Goal: Task Accomplishment & Management: Manage account settings

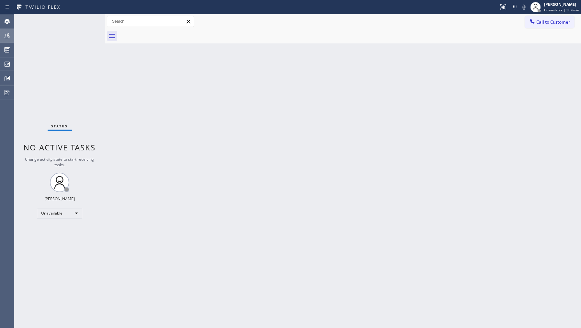
click at [10, 38] on icon at bounding box center [7, 36] width 8 height 8
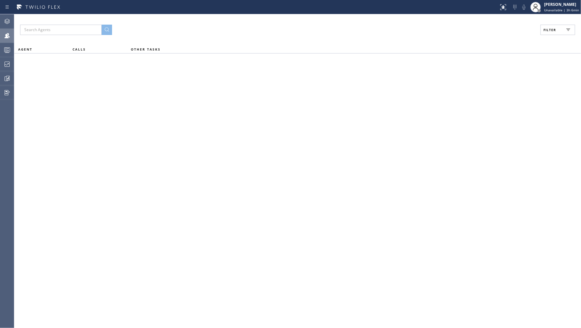
click at [548, 35] on button "Filter" at bounding box center [557, 30] width 35 height 10
click at [0, 0] on div "Viewing 0 agents Apply Reset Activities Any Offline Available Unavailable Break" at bounding box center [0, 0] width 0 height 0
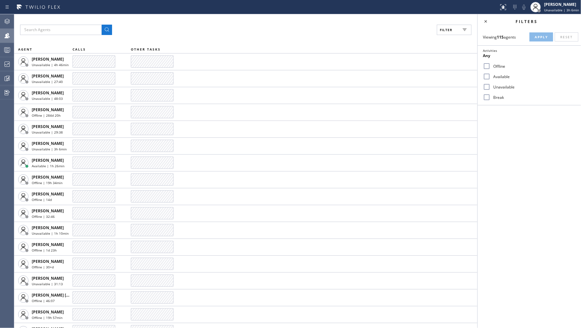
click at [500, 83] on div "Unavailable" at bounding box center [529, 87] width 103 height 10
click at [500, 88] on label "Unavailable" at bounding box center [533, 87] width 85 height 6
click at [491, 88] on input "Unavailable" at bounding box center [487, 87] width 8 height 8
checkbox input "true"
click at [535, 40] on button "Apply" at bounding box center [541, 36] width 24 height 9
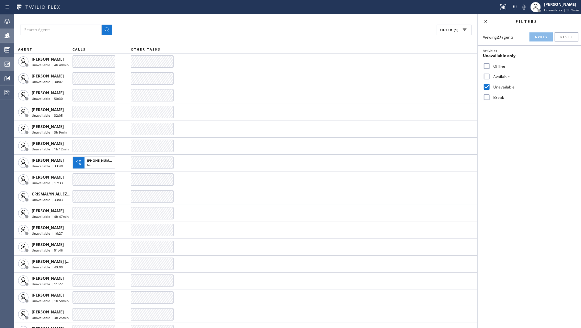
click at [10, 66] on icon at bounding box center [7, 64] width 8 height 8
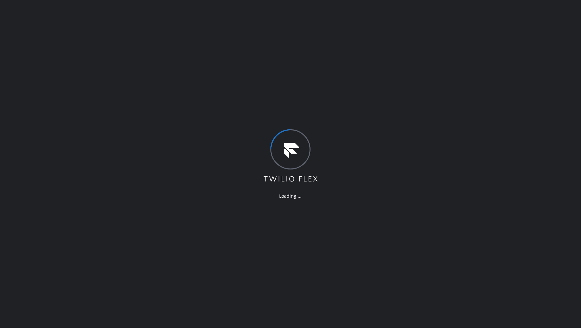
click at [435, 297] on div "Loading ..." at bounding box center [290, 164] width 581 height 328
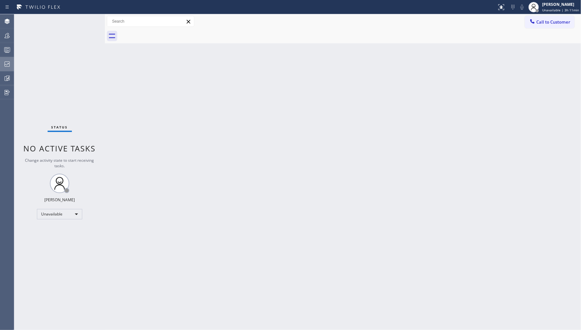
click at [8, 64] on icon at bounding box center [7, 64] width 8 height 8
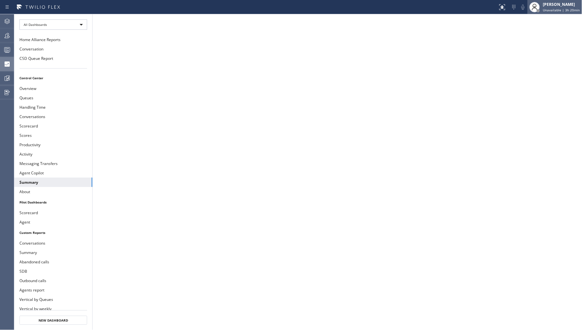
click at [559, 8] on span "Unavailable | 3h 20min" at bounding box center [561, 10] width 37 height 5
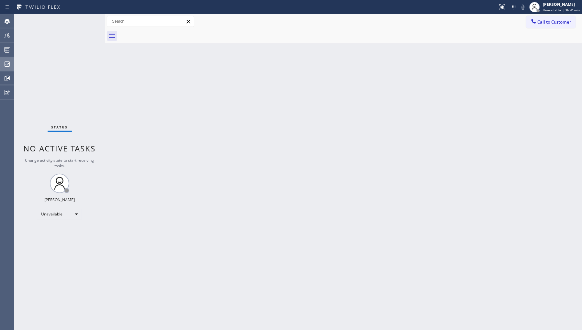
click at [8, 65] on icon at bounding box center [7, 64] width 8 height 8
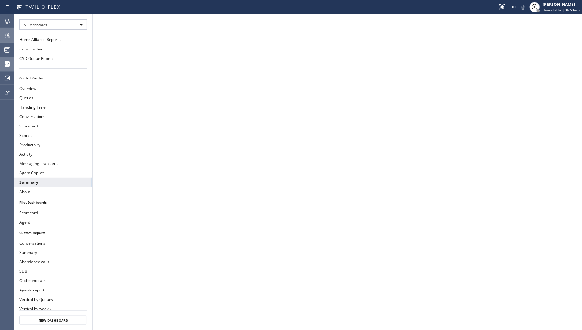
click at [9, 40] on div at bounding box center [7, 35] width 14 height 13
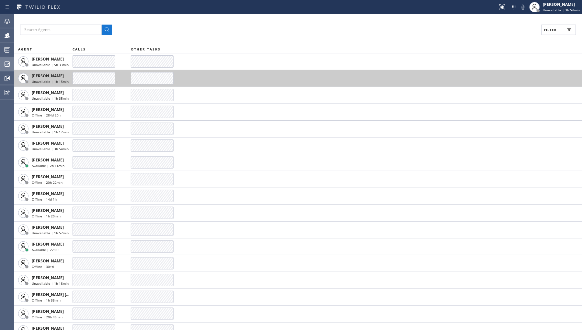
click at [58, 78] on span "[PERSON_NAME]" at bounding box center [48, 76] width 32 height 6
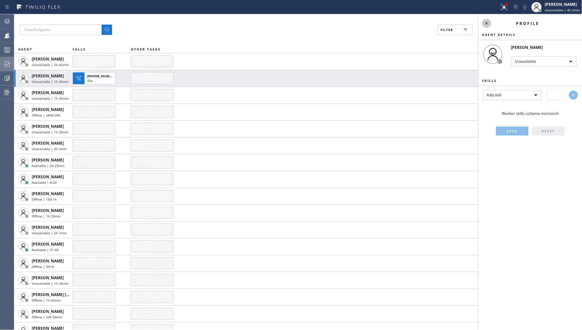
click at [484, 22] on icon at bounding box center [487, 23] width 8 height 8
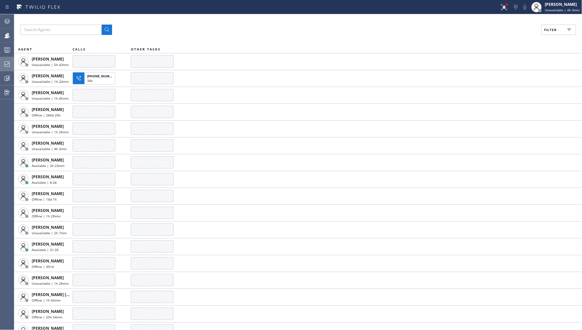
click at [10, 63] on icon at bounding box center [7, 64] width 8 height 8
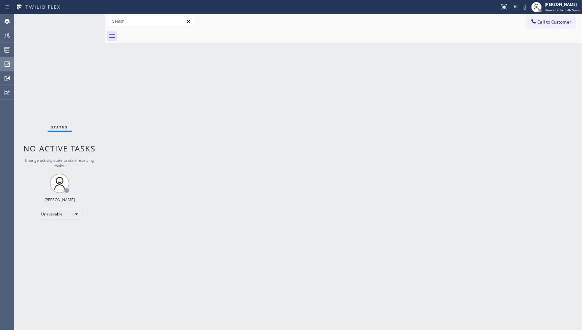
click at [6, 63] on icon at bounding box center [7, 64] width 8 height 8
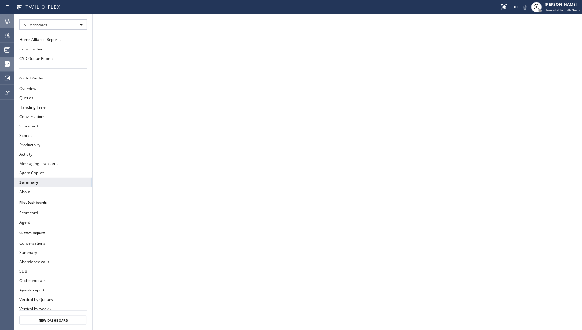
click at [7, 27] on div at bounding box center [7, 21] width 14 height 13
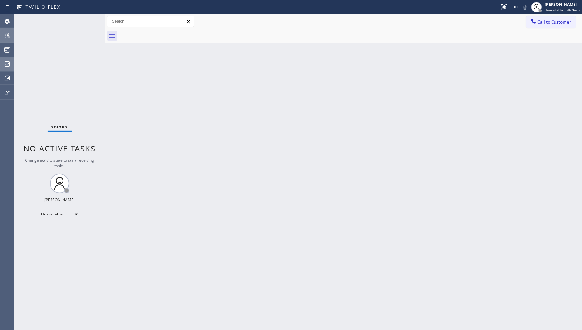
click at [7, 36] on icon at bounding box center [7, 36] width 8 height 8
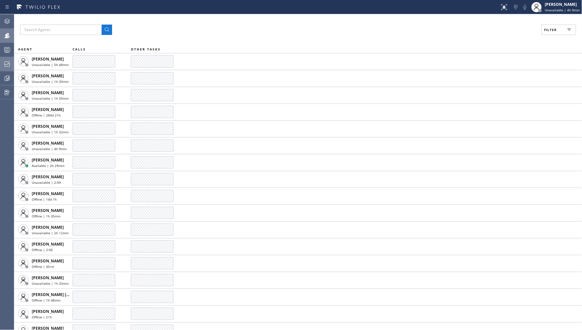
click at [554, 28] on span "Filter" at bounding box center [550, 30] width 13 height 5
click at [493, 88] on label "Unavailable" at bounding box center [533, 87] width 85 height 6
click at [491, 88] on input "Unavailable" at bounding box center [488, 87] width 8 height 8
checkbox input "true"
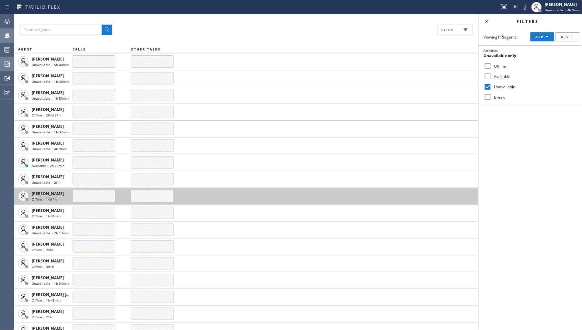
click at [546, 36] on span "Apply" at bounding box center [542, 37] width 13 height 5
